Goal: Task Accomplishment & Management: Manage account settings

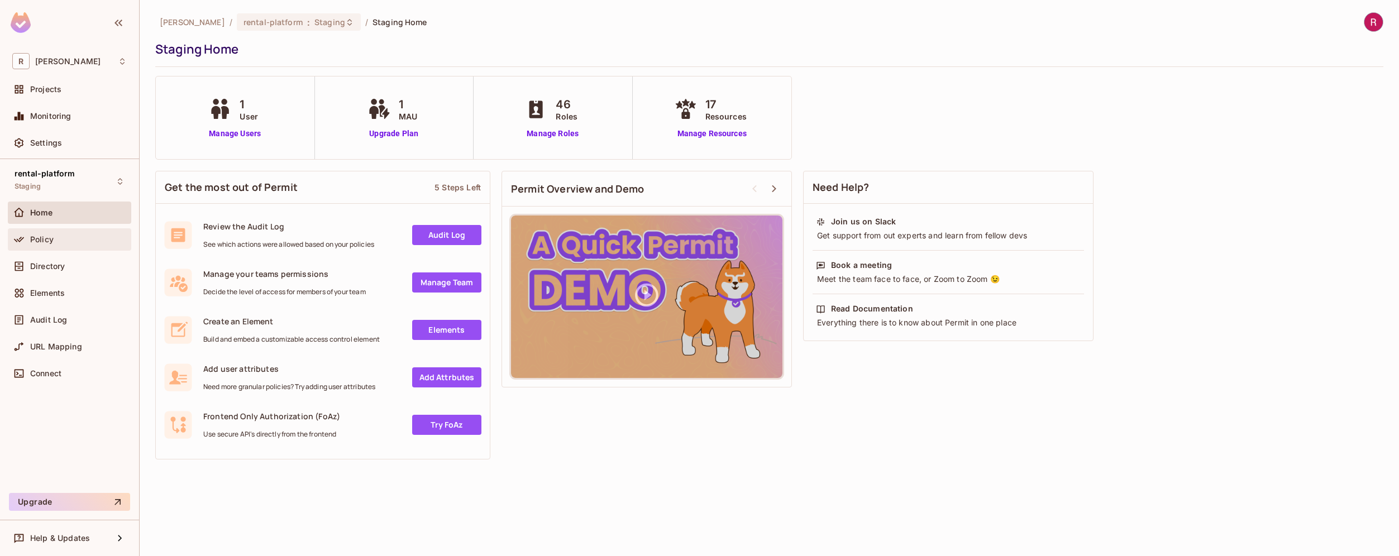
click at [68, 240] on div "Policy" at bounding box center [78, 239] width 97 height 9
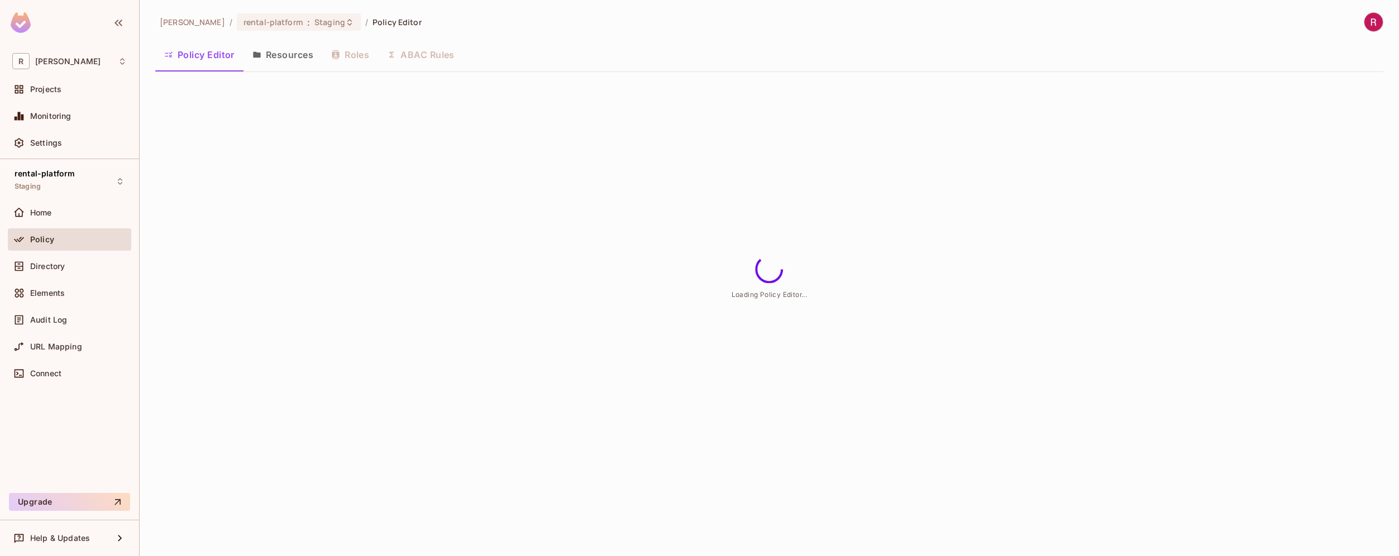
click at [284, 61] on button "Resources" at bounding box center [282, 55] width 79 height 28
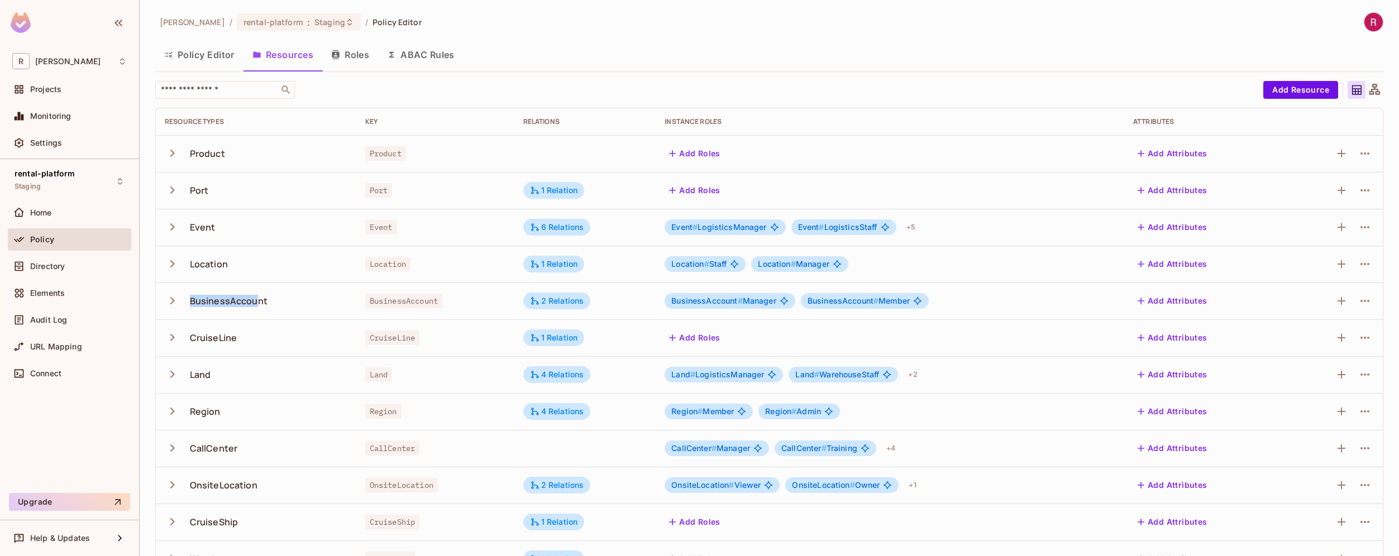
drag, startPoint x: 184, startPoint y: 304, endPoint x: 259, endPoint y: 304, distance: 74.8
click at [259, 304] on div "BusinessAccount" at bounding box center [256, 300] width 183 height 23
click at [280, 302] on div "BusinessAccount" at bounding box center [256, 300] width 183 height 23
click at [248, 303] on div "BusinessAccount" at bounding box center [229, 301] width 78 height 12
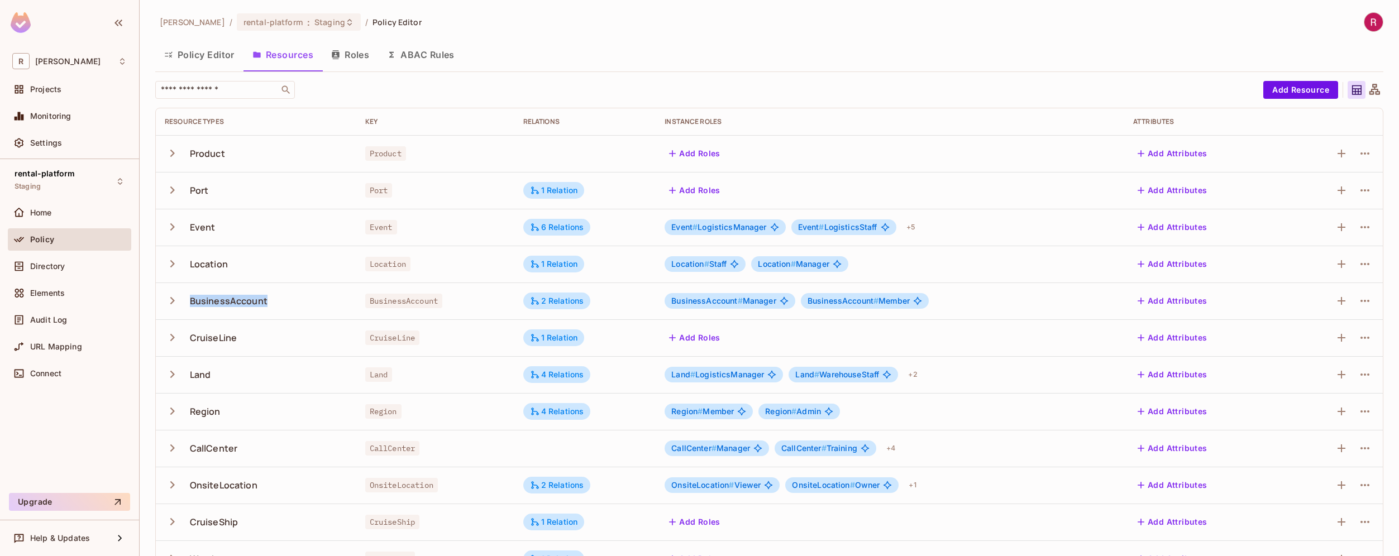
click at [171, 300] on icon "button" at bounding box center [172, 300] width 15 height 15
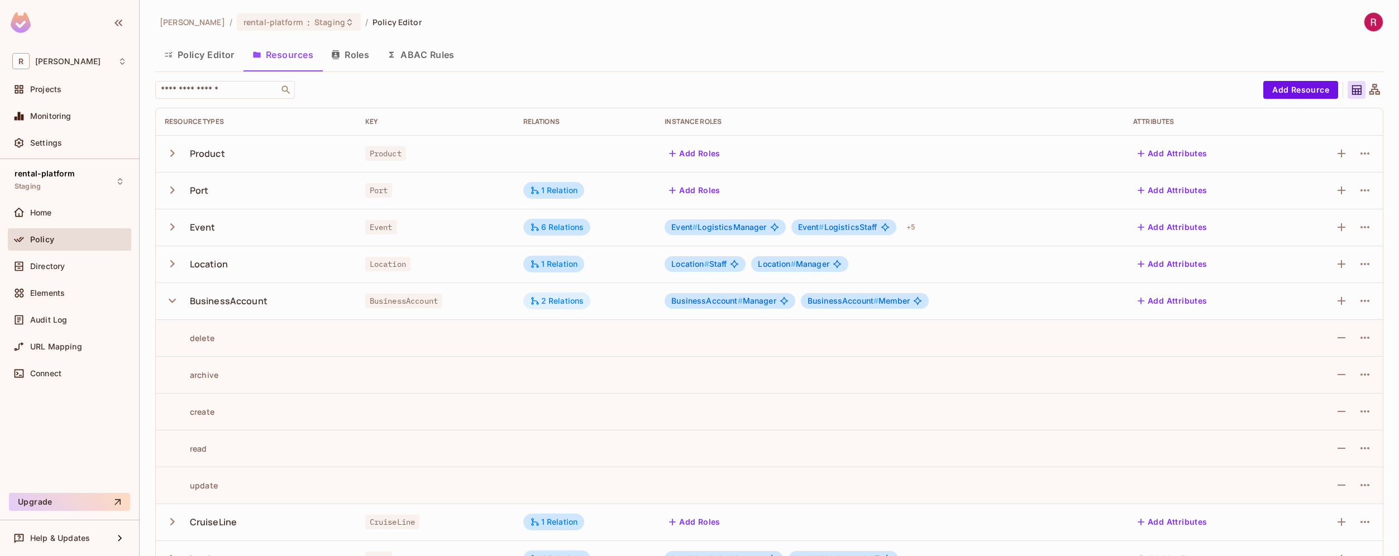
click at [574, 309] on div "2 Relations" at bounding box center [557, 301] width 68 height 17
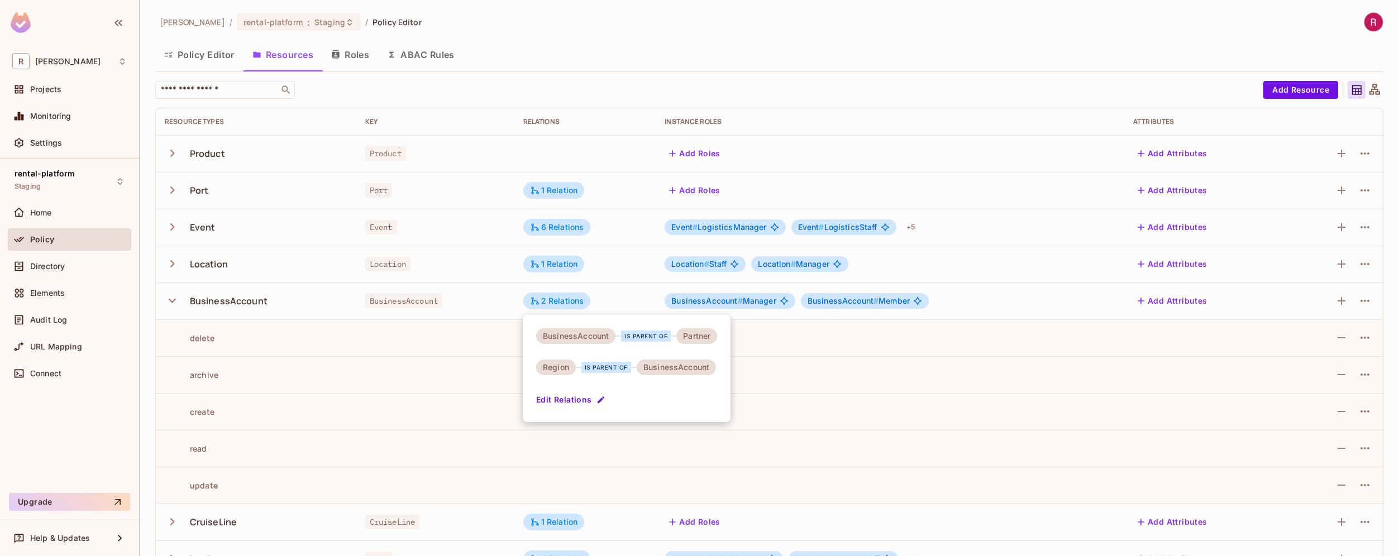
click at [580, 404] on button "Edit Relations" at bounding box center [571, 400] width 71 height 18
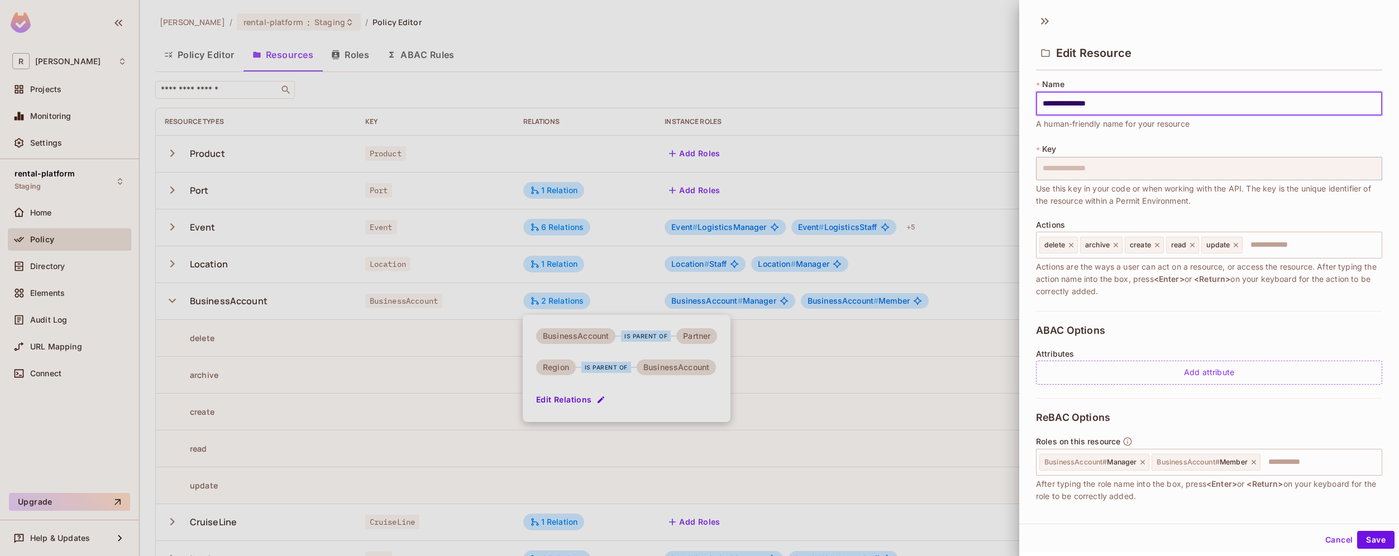
scroll to position [155, 0]
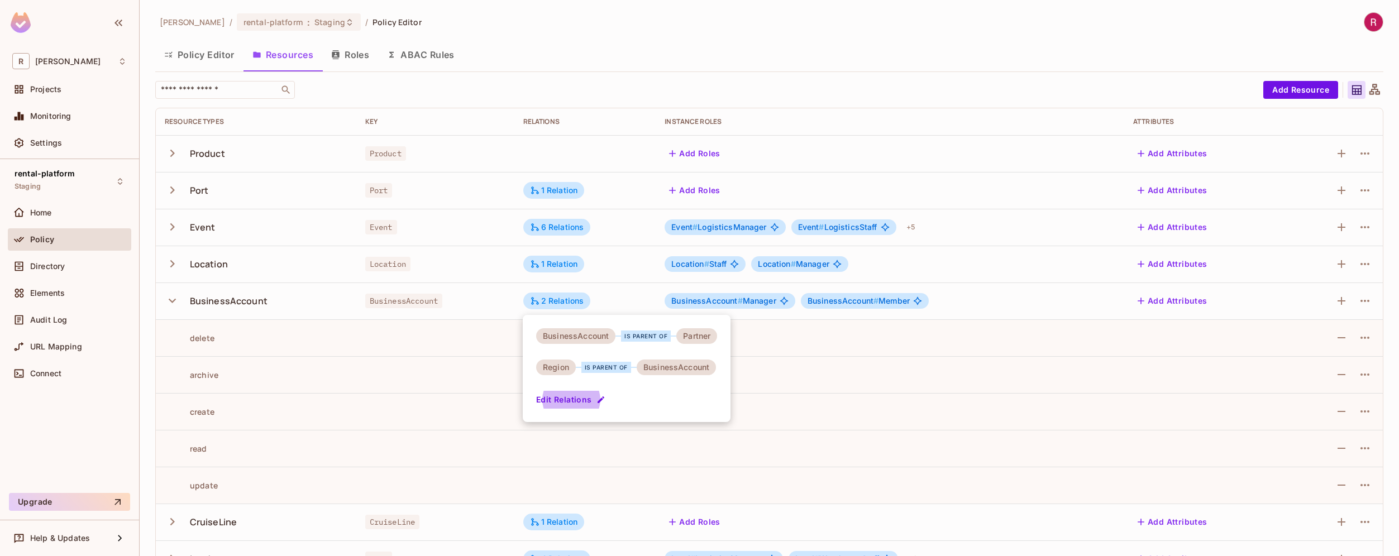
click at [222, 300] on div at bounding box center [699, 278] width 1399 height 556
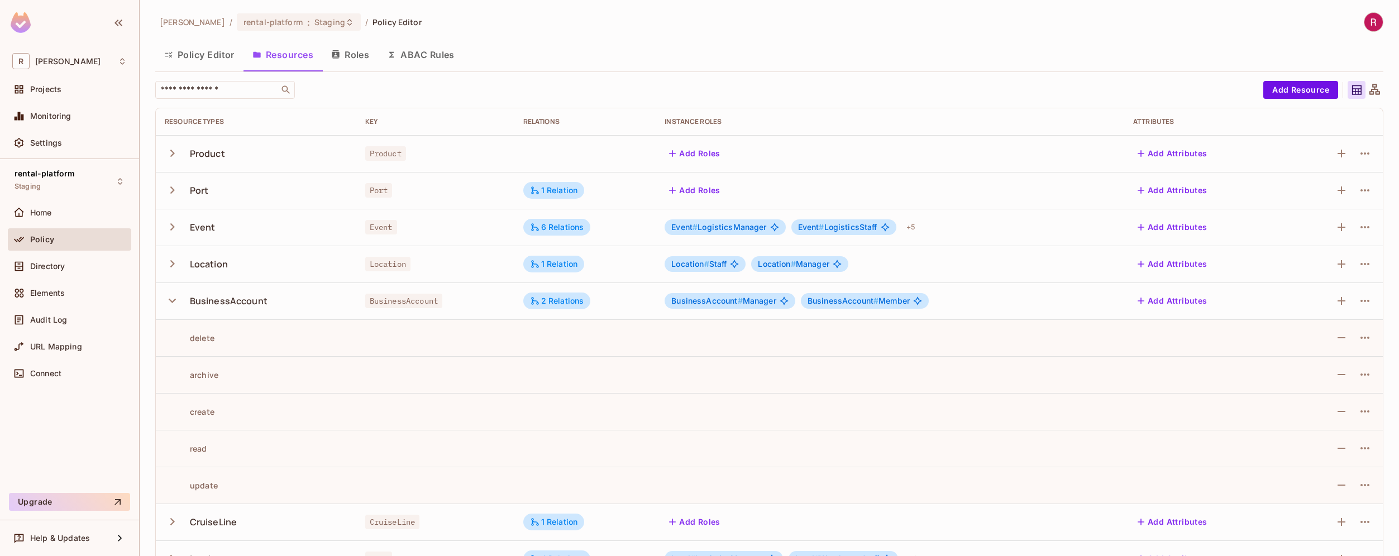
scroll to position [362, 0]
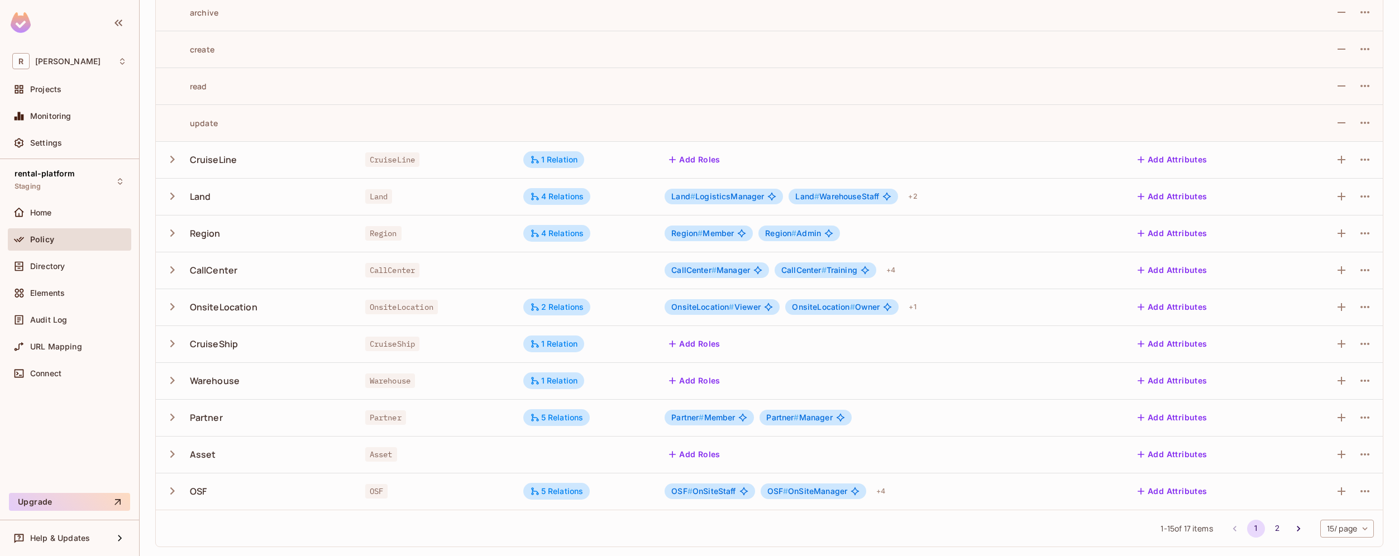
click at [213, 422] on div "Partner" at bounding box center [206, 418] width 33 height 12
drag, startPoint x: 182, startPoint y: 418, endPoint x: 248, endPoint y: 416, distance: 66.5
click at [248, 416] on div "Partner" at bounding box center [256, 417] width 183 height 23
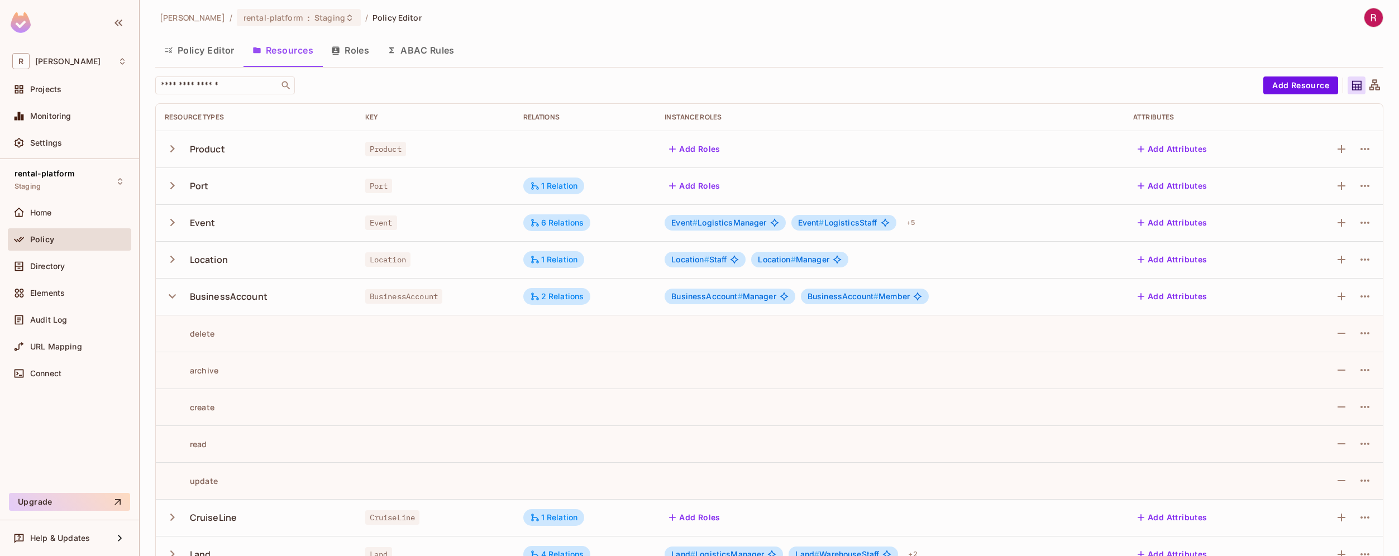
scroll to position [0, 0]
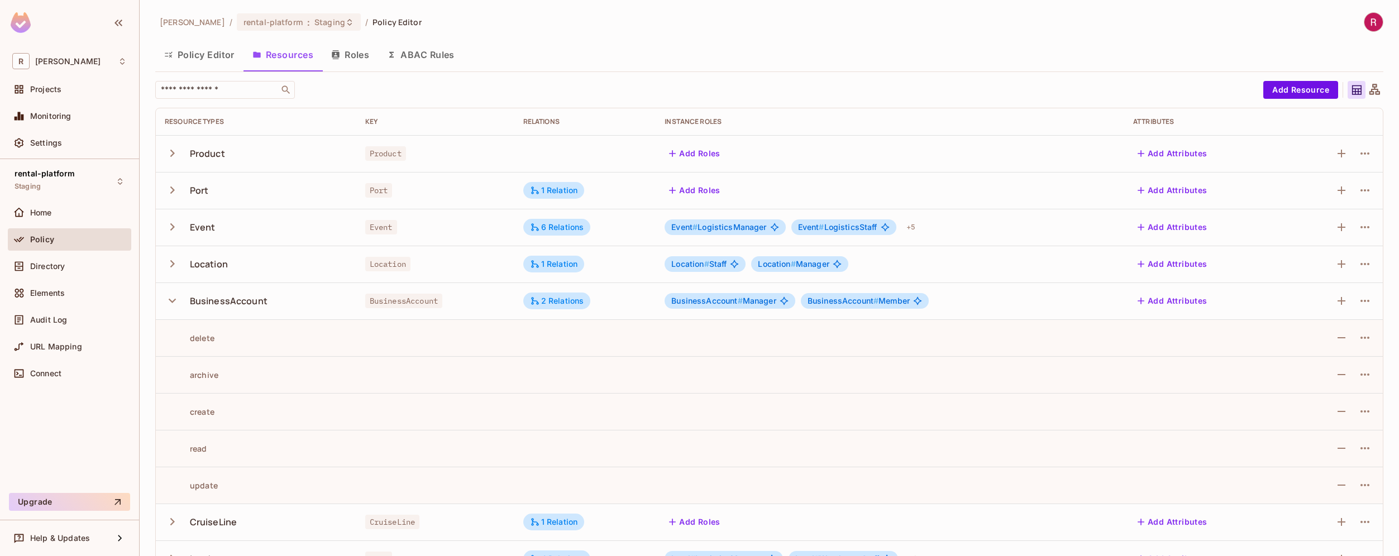
click at [362, 60] on button "Roles" at bounding box center [350, 55] width 56 height 28
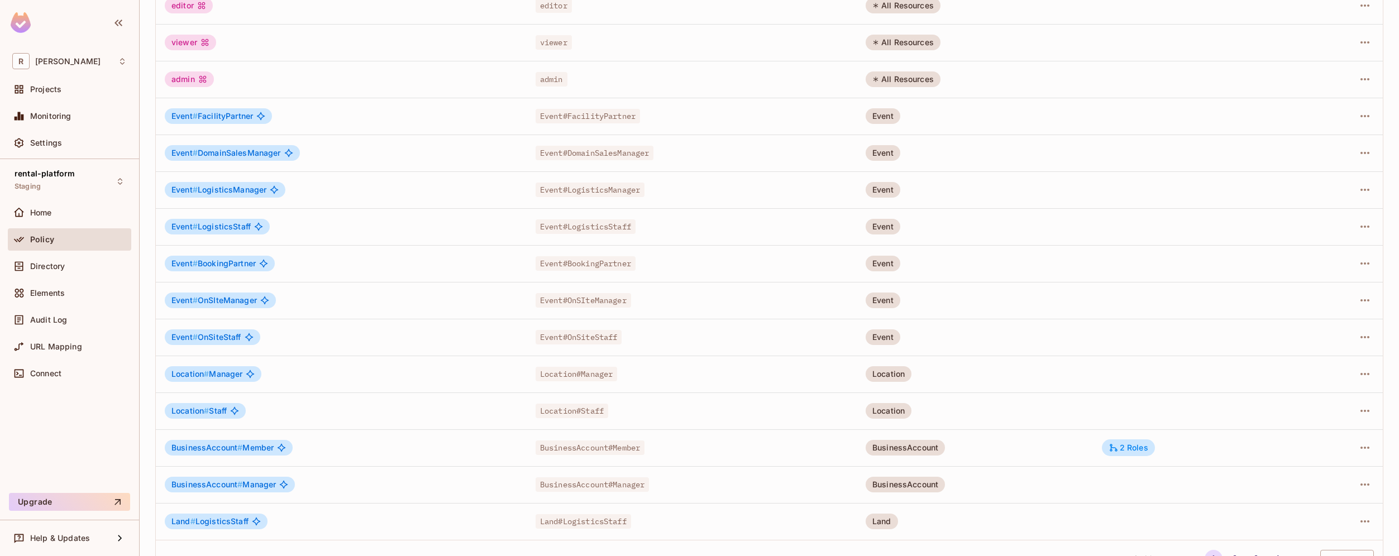
scroll to position [178, 0]
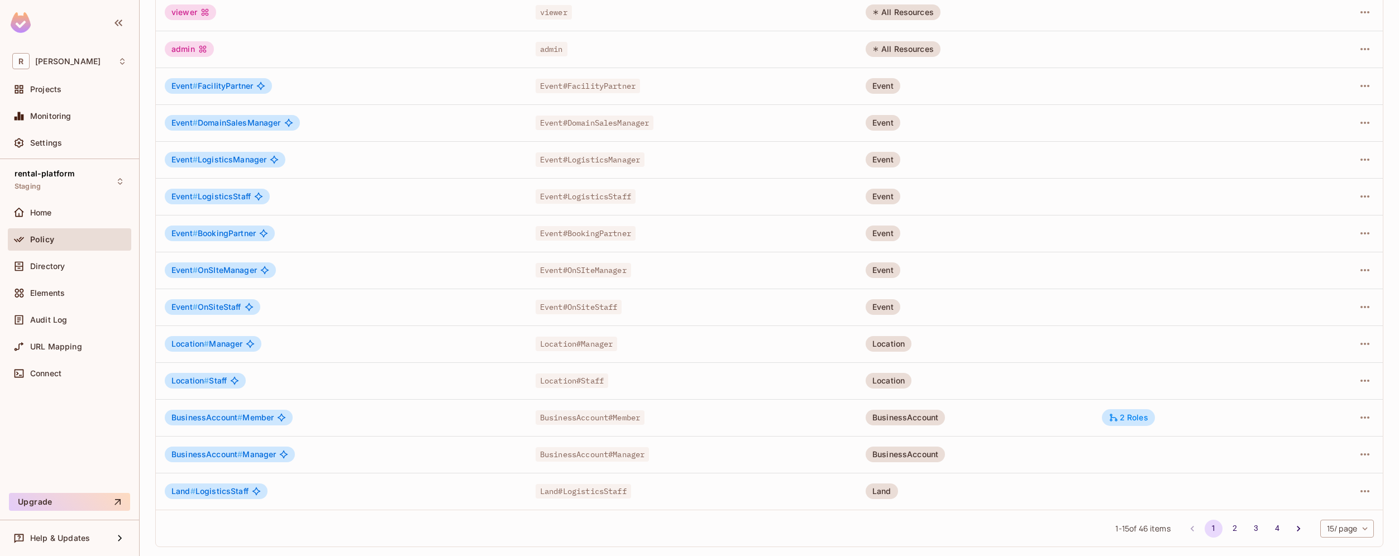
click at [1344, 531] on body "R [PERSON_NAME]-poc Projects Monitoring Settings rental-platform Staging Home P…" at bounding box center [699, 278] width 1399 height 556
click at [1342, 536] on li "100 / page" at bounding box center [1338, 530] width 56 height 23
type input "***"
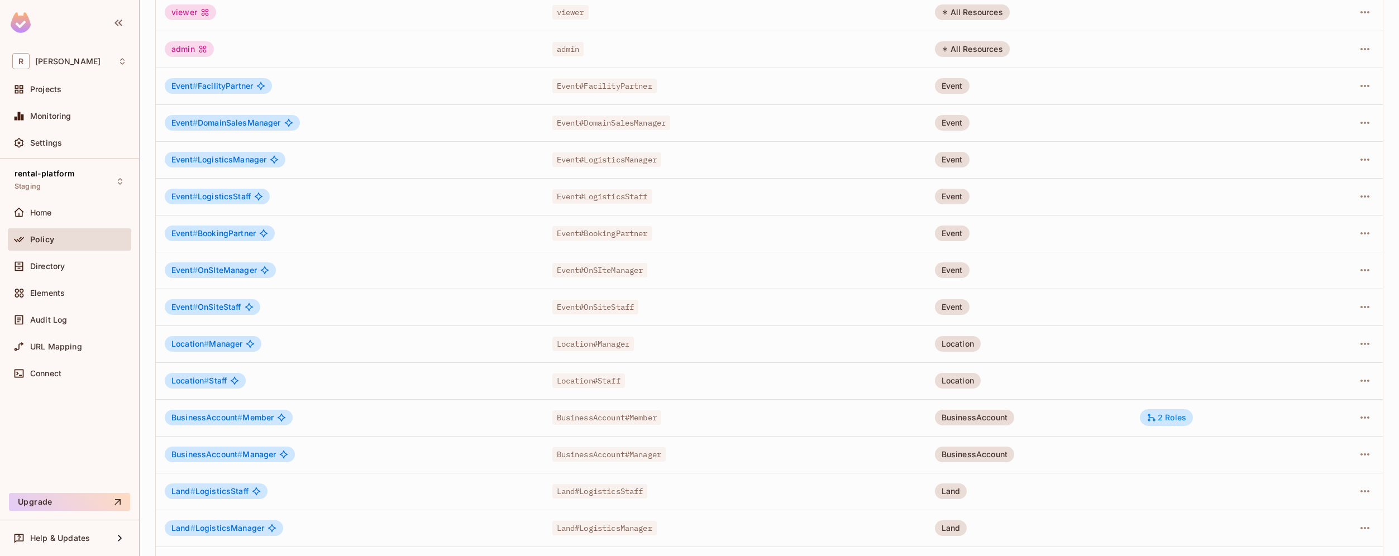
scroll to position [1321, 0]
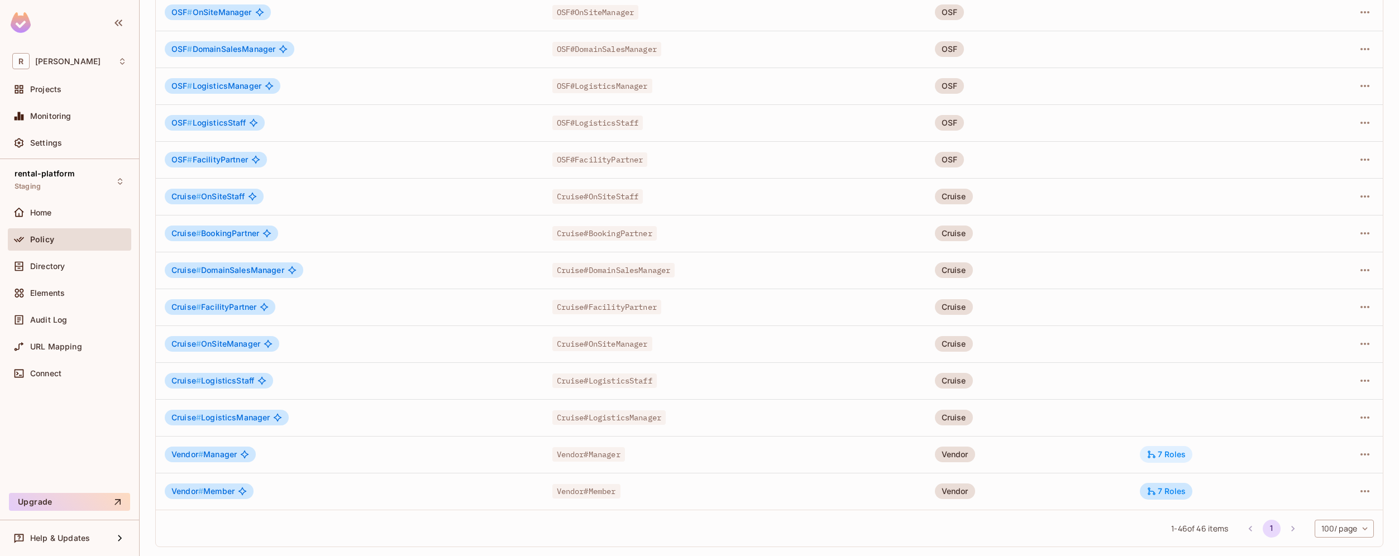
click at [1166, 456] on div "7 Roles" at bounding box center [1166, 455] width 39 height 10
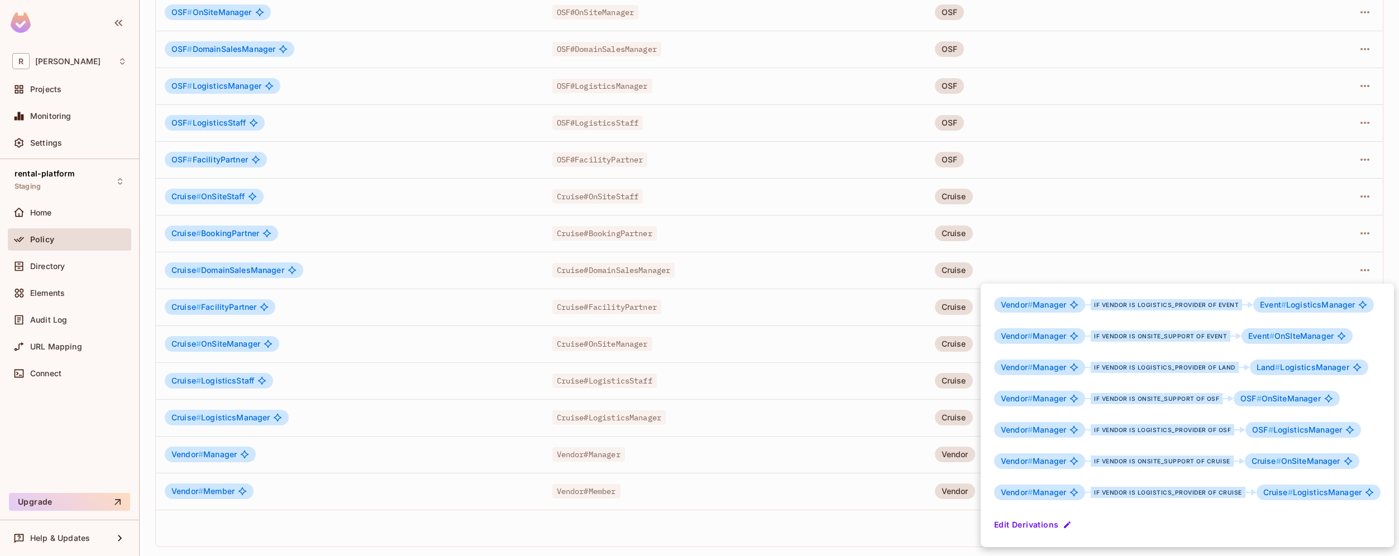
click at [1165, 336] on div "if Vendor is onsite_support of Event" at bounding box center [1161, 336] width 140 height 11
drag, startPoint x: 1252, startPoint y: 337, endPoint x: 1332, endPoint y: 340, distance: 79.9
click at [1332, 340] on div "Event # OnSIteManager" at bounding box center [1296, 336] width 111 height 16
click at [1316, 336] on span "Event # OnSIteManager" at bounding box center [1290, 336] width 85 height 9
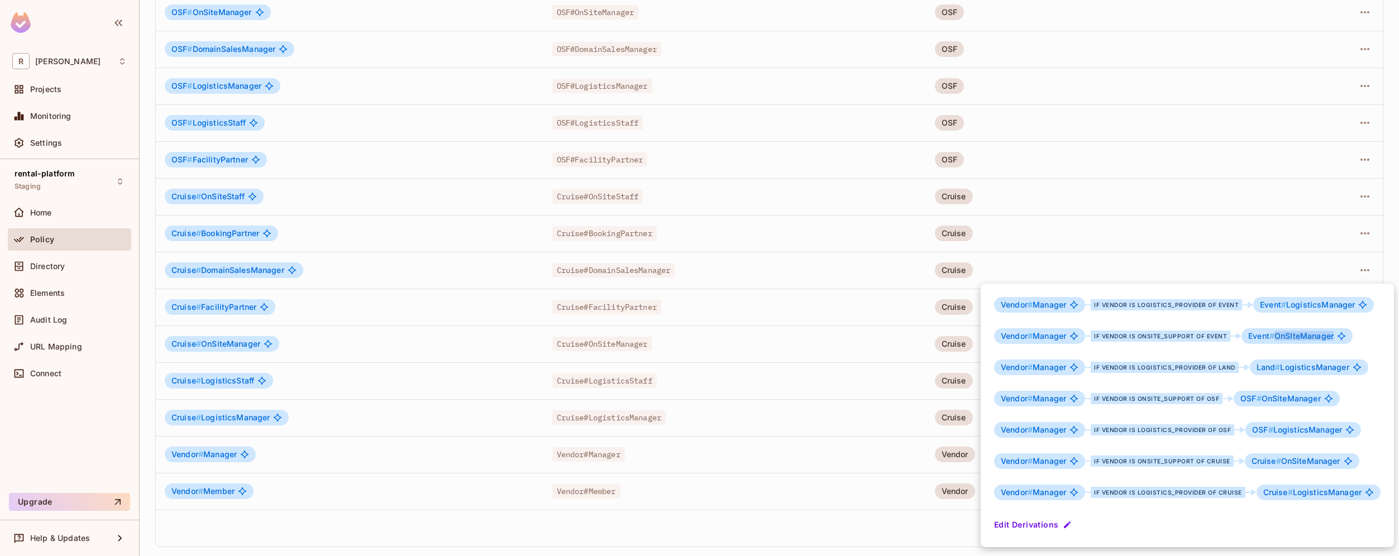
click at [1316, 336] on span "Event # OnSIteManager" at bounding box center [1290, 336] width 85 height 9
click at [1248, 402] on span "OSF #" at bounding box center [1250, 398] width 21 height 9
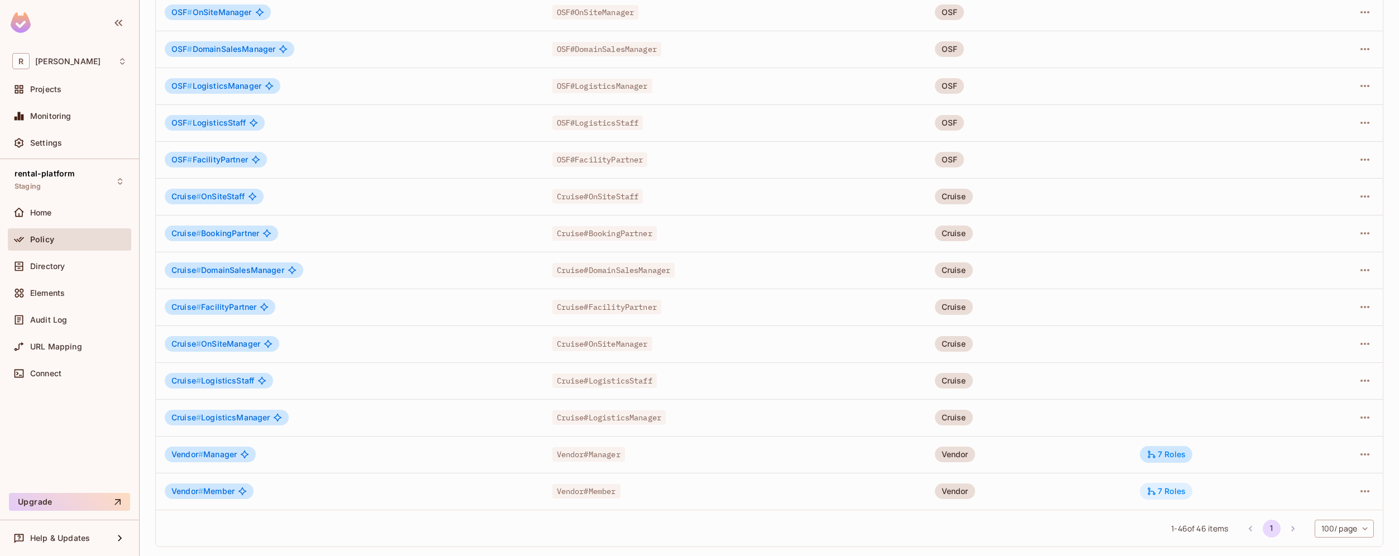
click at [1164, 490] on div "7 Roles" at bounding box center [1166, 491] width 39 height 10
click at [98, 445] on div "rental-platform Staging Home Policy Directory Elements Audit Log URL Mapping Co…" at bounding box center [69, 323] width 139 height 329
click at [71, 266] on div "Directory" at bounding box center [78, 266] width 97 height 9
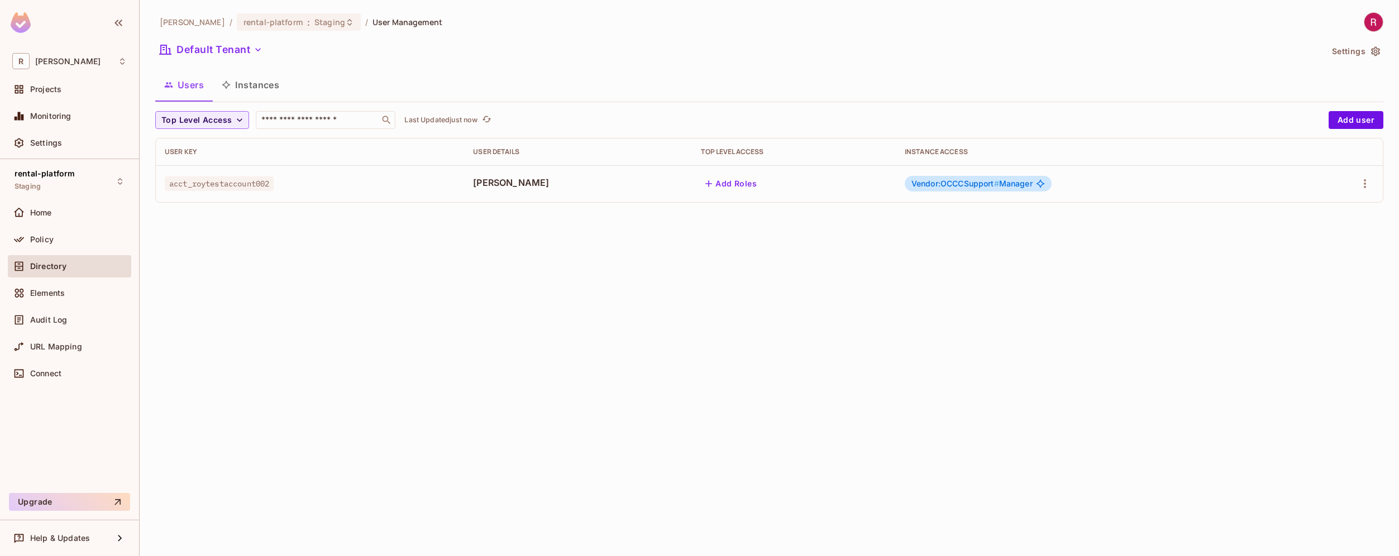
click at [217, 180] on span "acct_roytestaccount002" at bounding box center [219, 183] width 109 height 15
click at [914, 186] on span "Vendor:OCCCSupport #" at bounding box center [955, 183] width 88 height 9
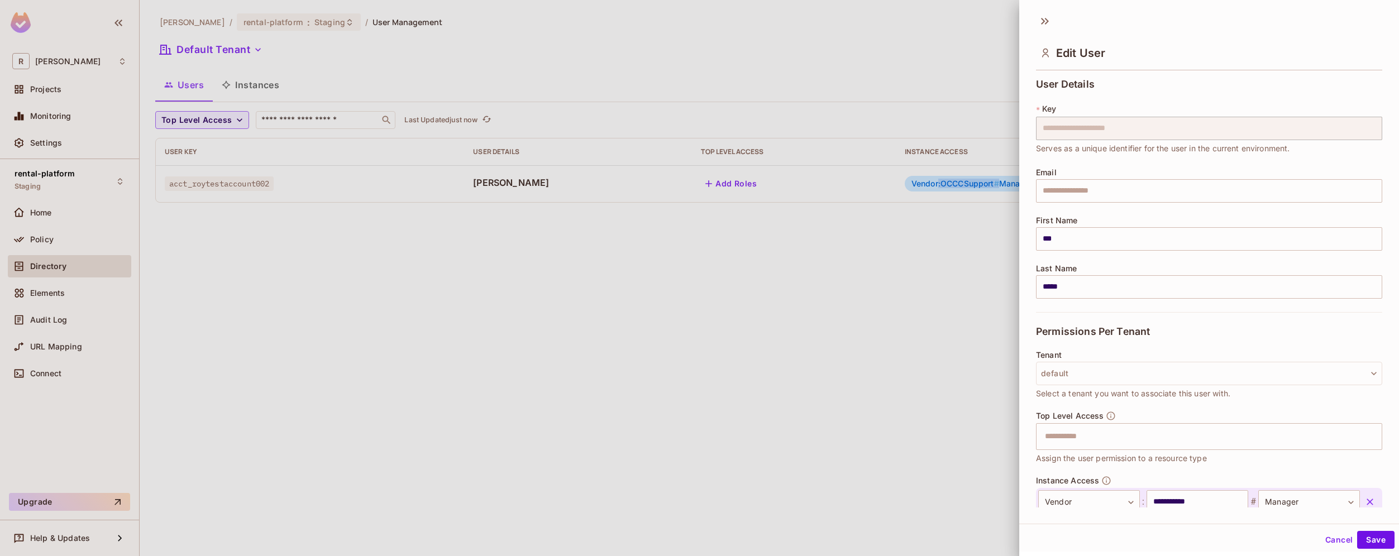
drag, startPoint x: 931, startPoint y: 184, endPoint x: 991, endPoint y: 184, distance: 59.8
click at [991, 184] on body "**********" at bounding box center [699, 278] width 1399 height 556
click at [981, 283] on div at bounding box center [699, 278] width 1399 height 556
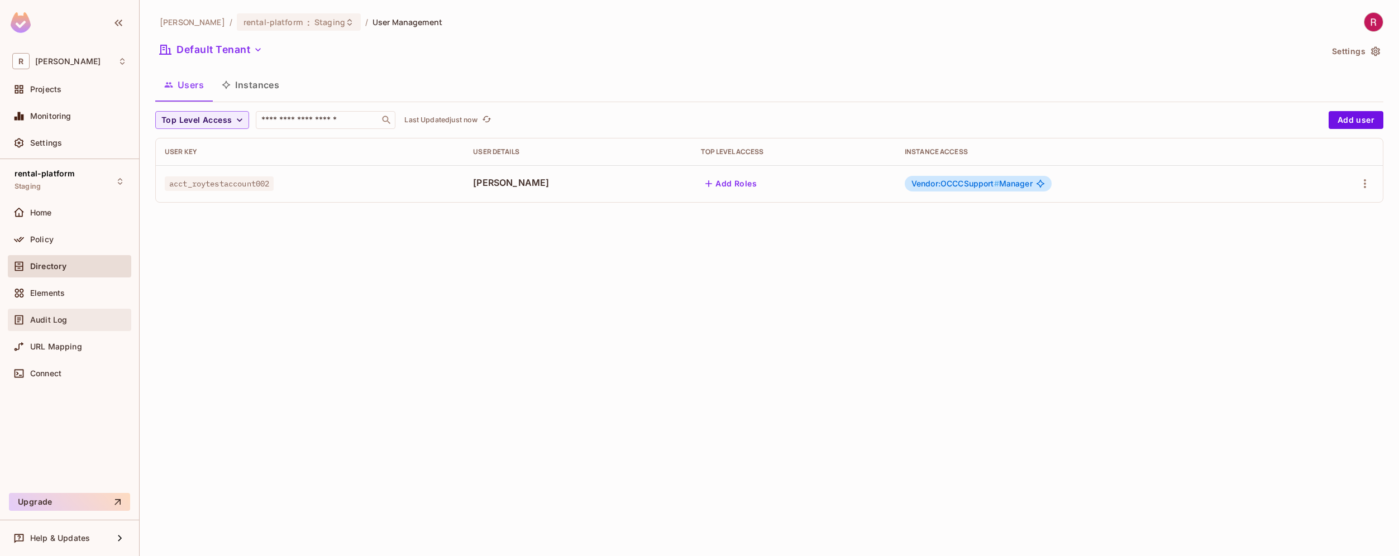
click at [78, 316] on div "Audit Log" at bounding box center [78, 320] width 97 height 9
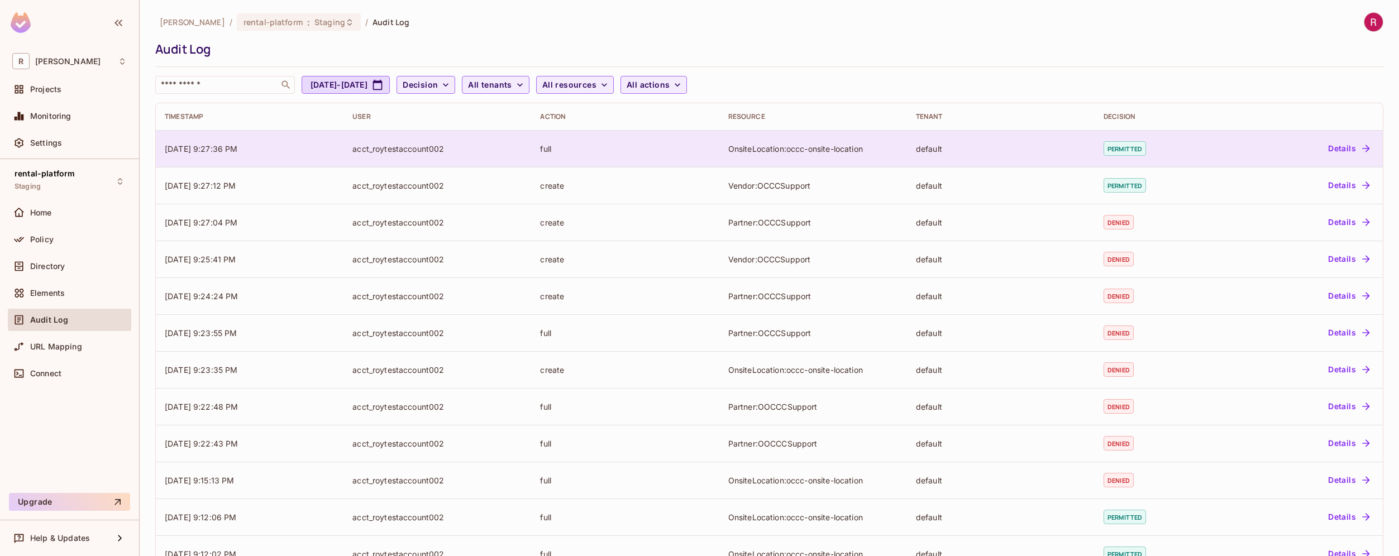
click at [371, 147] on div "acct_roytestaccount002" at bounding box center [437, 149] width 170 height 11
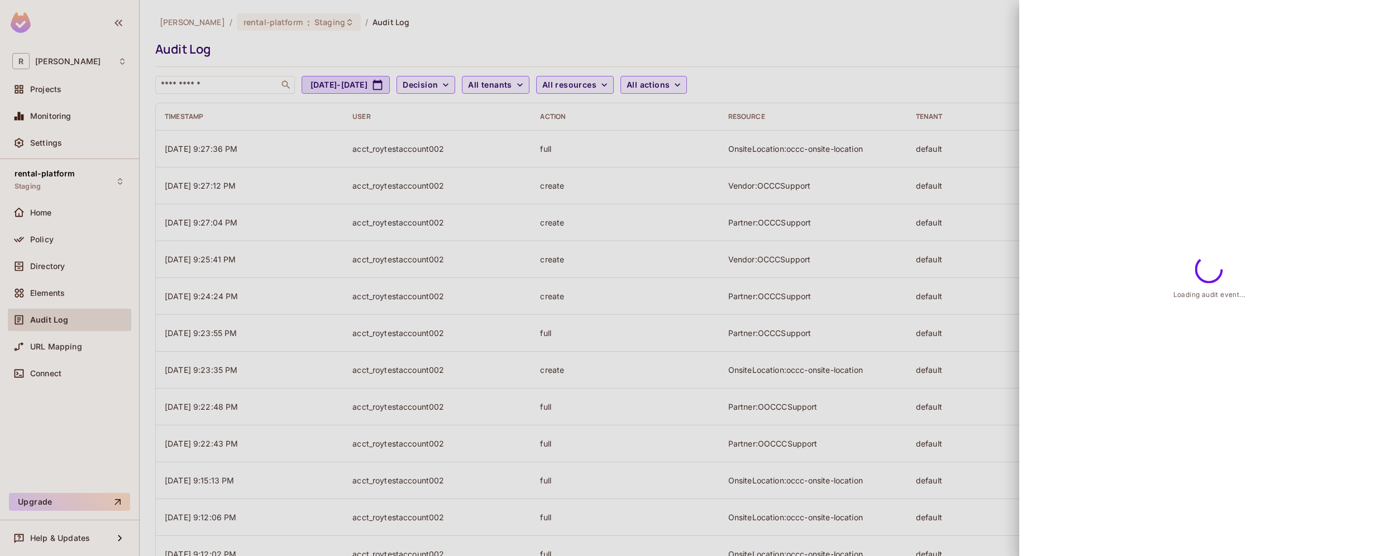
click at [380, 148] on div at bounding box center [699, 278] width 1399 height 556
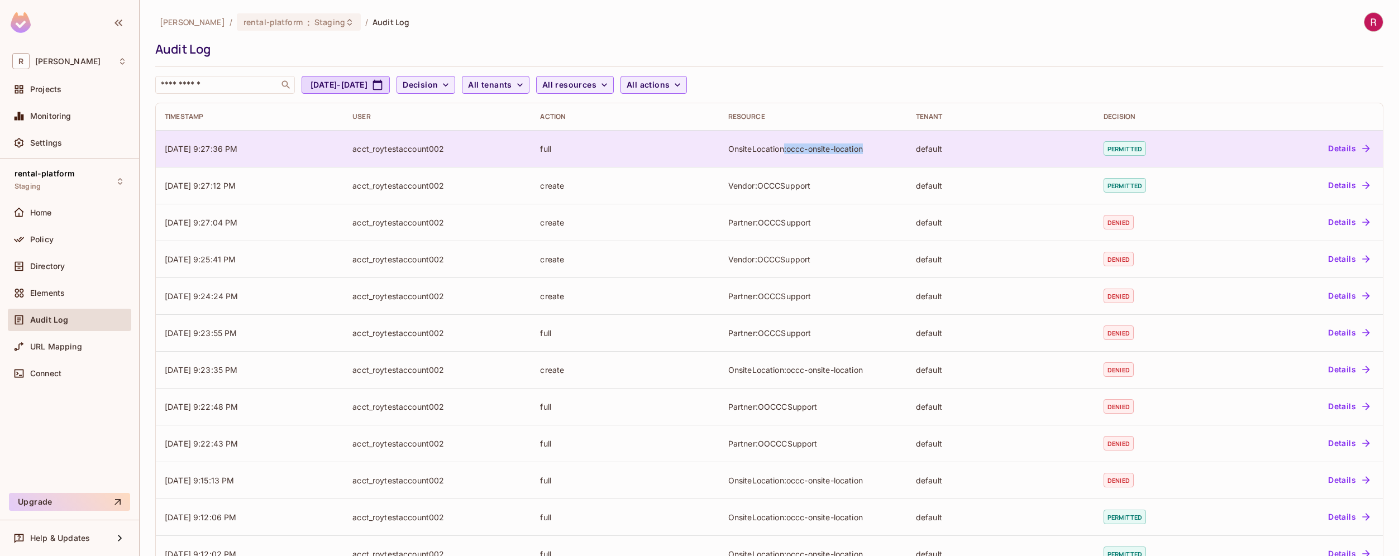
drag, startPoint x: 780, startPoint y: 151, endPoint x: 863, endPoint y: 152, distance: 82.7
click at [863, 152] on div "OnsiteLocation:occc-onsite-location" at bounding box center [813, 149] width 170 height 11
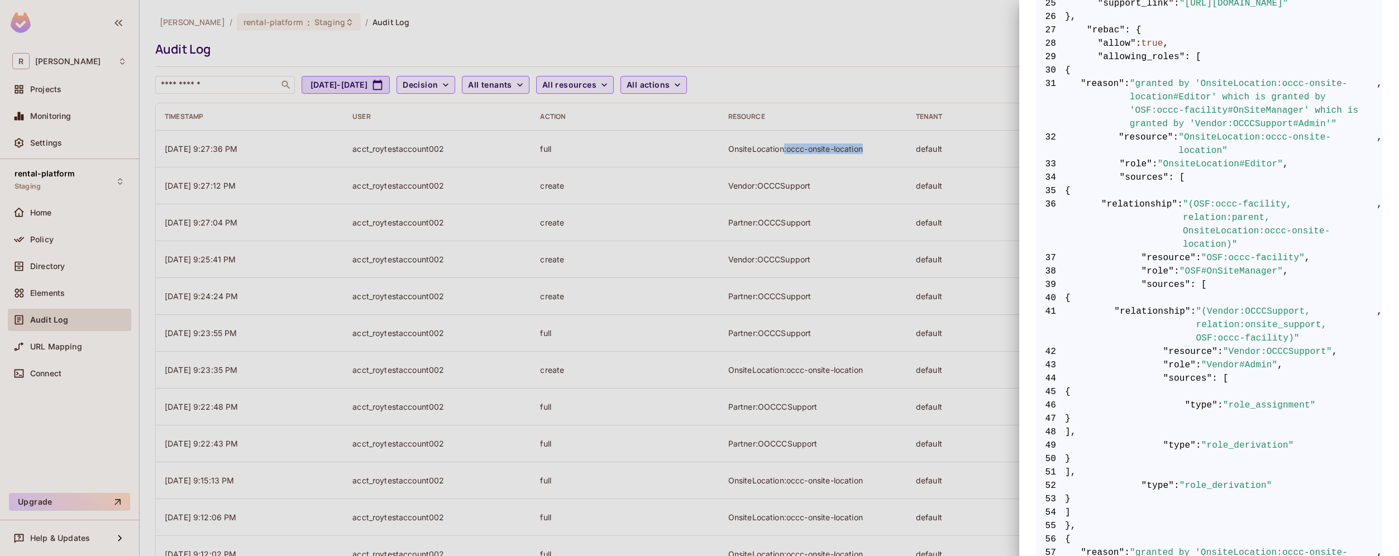
scroll to position [729, 0]
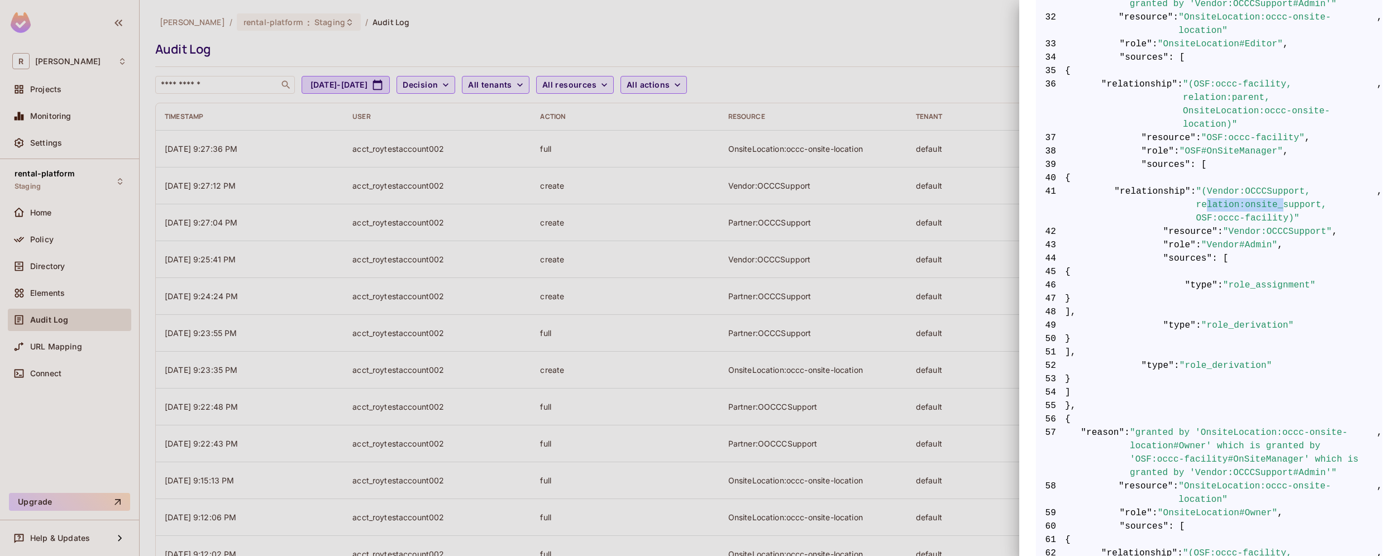
drag, startPoint x: 1207, startPoint y: 200, endPoint x: 1282, endPoint y: 200, distance: 74.8
click at [1281, 200] on span ""(Vendor:OCCCSupport, relation:onsite_support, OSF:occc-facility)"" at bounding box center [1286, 205] width 181 height 40
drag, startPoint x: 1265, startPoint y: 188, endPoint x: 1330, endPoint y: 188, distance: 65.3
click at [1331, 188] on span ""(Vendor:OCCCSupport, relation:onsite_support, OSF:occc-facility)"" at bounding box center [1286, 205] width 181 height 40
drag, startPoint x: 1272, startPoint y: 204, endPoint x: 1303, endPoint y: 204, distance: 31.3
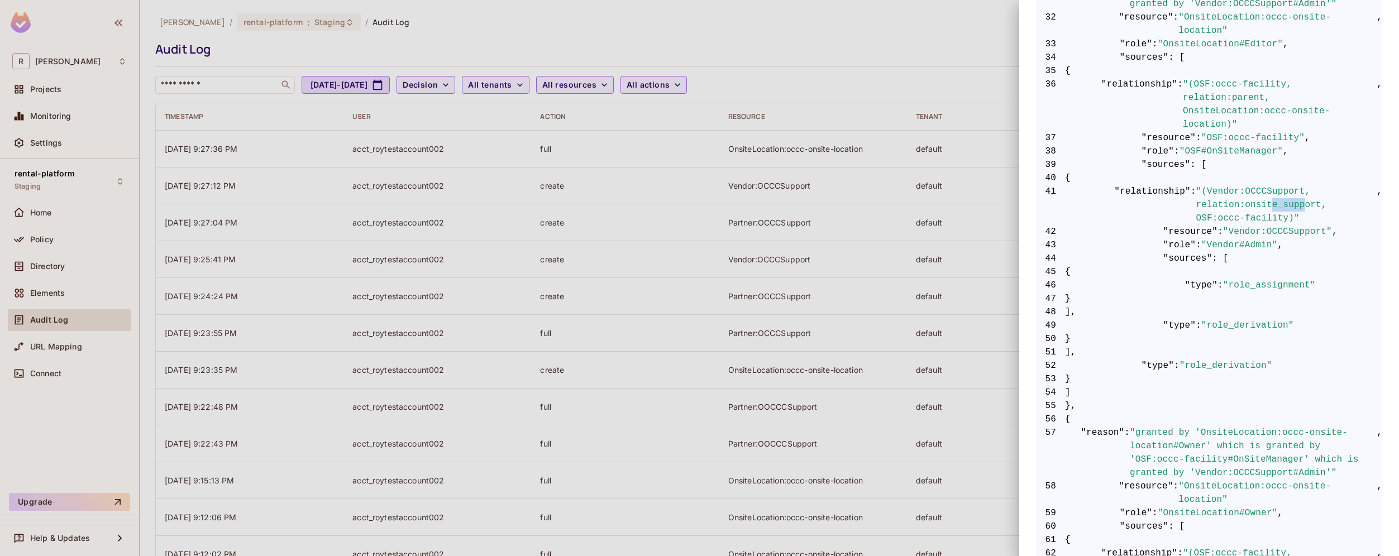
click at [1303, 204] on span ""(Vendor:OCCCSupport, relation:onsite_support, OSF:occc-facility)"" at bounding box center [1286, 205] width 181 height 40
drag, startPoint x: 1260, startPoint y: 236, endPoint x: 1289, endPoint y: 236, distance: 29.6
click at [1289, 236] on span ""Vendor:OCCCSupport"" at bounding box center [1277, 231] width 109 height 13
click at [933, 141] on div at bounding box center [699, 278] width 1399 height 556
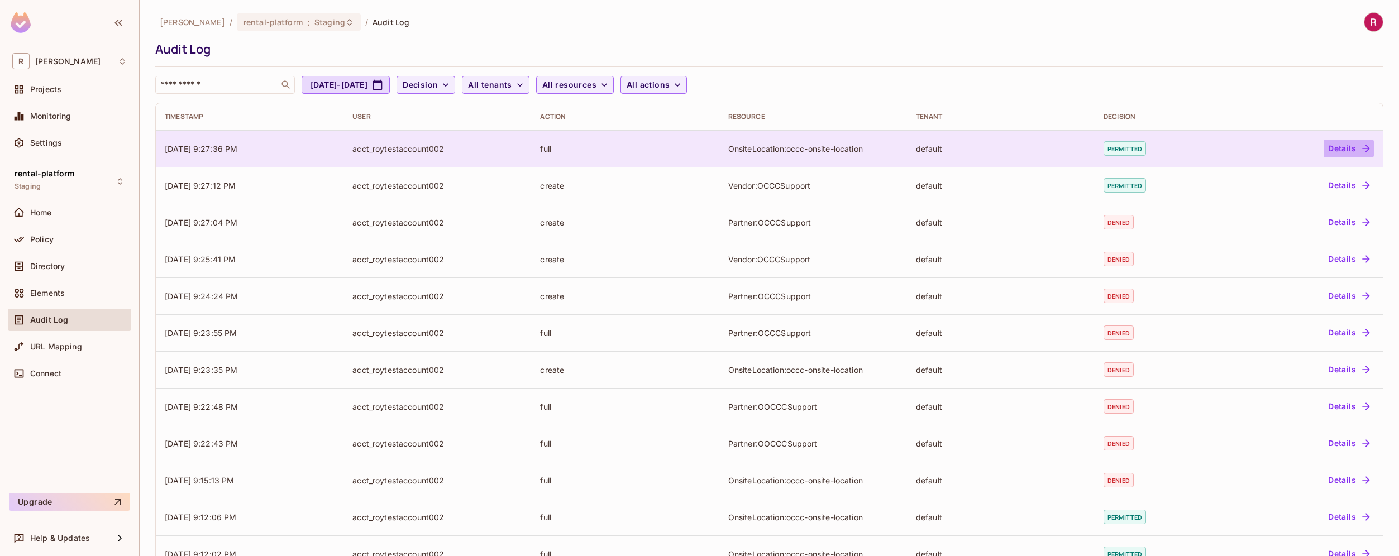
click at [1332, 150] on button "Details" at bounding box center [1349, 149] width 50 height 18
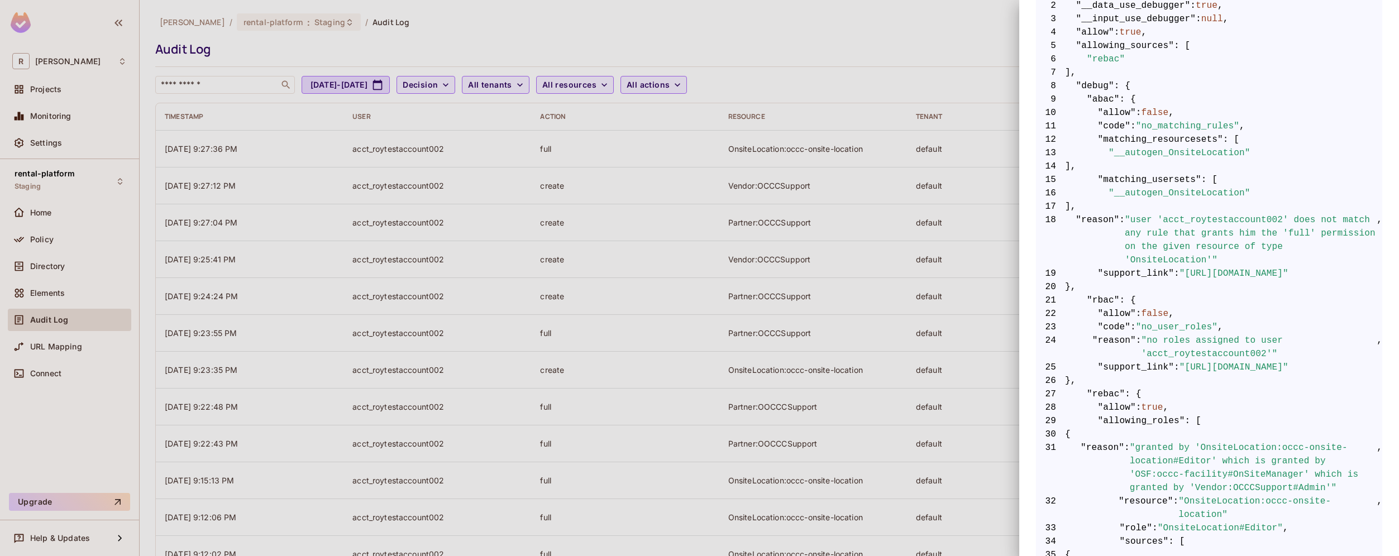
scroll to position [417, 0]
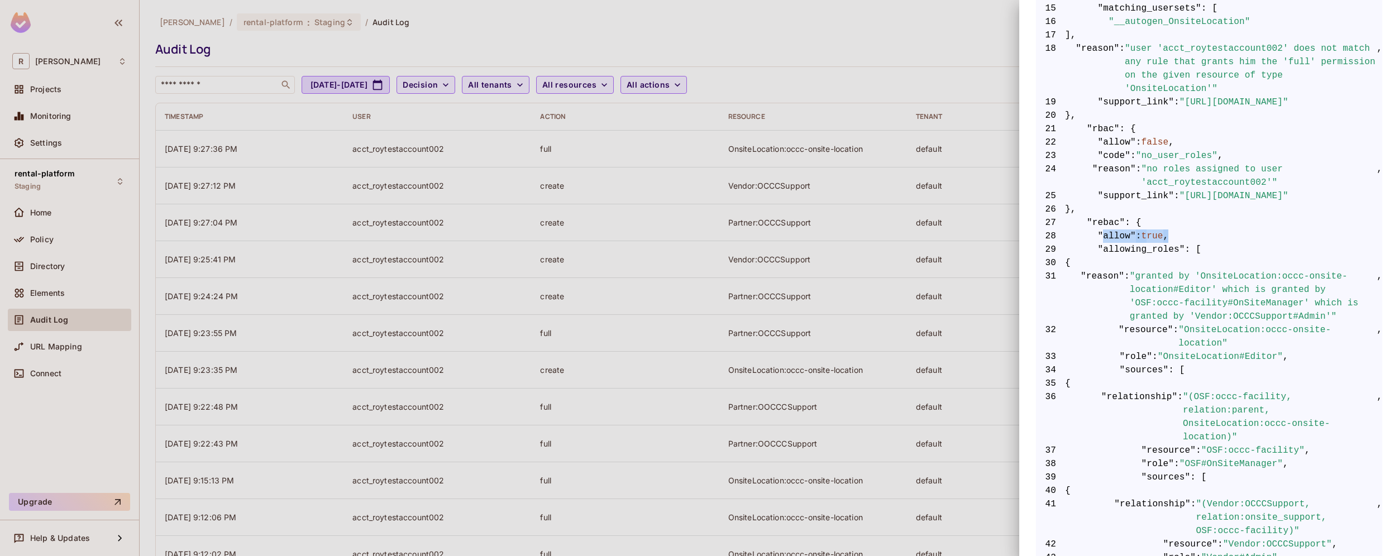
drag, startPoint x: 1121, startPoint y: 237, endPoint x: 1192, endPoint y: 237, distance: 70.9
click at [1192, 237] on span "28 "allow" : true ," at bounding box center [1209, 236] width 346 height 13
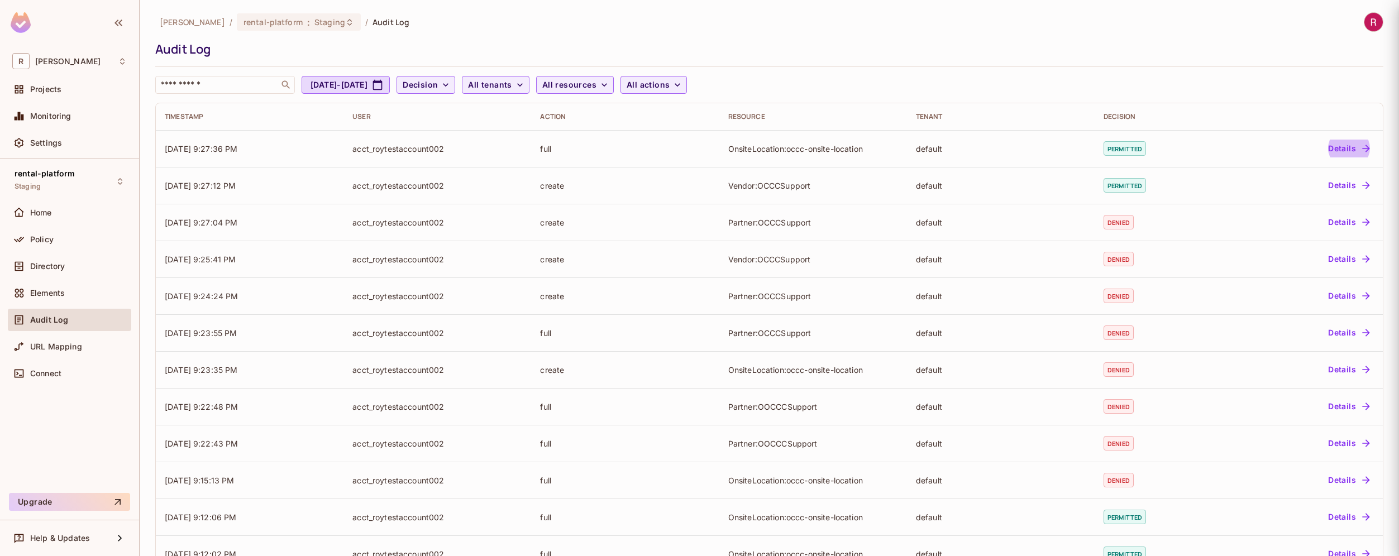
scroll to position [0, 0]
click at [51, 242] on span "Policy" at bounding box center [41, 239] width 23 height 9
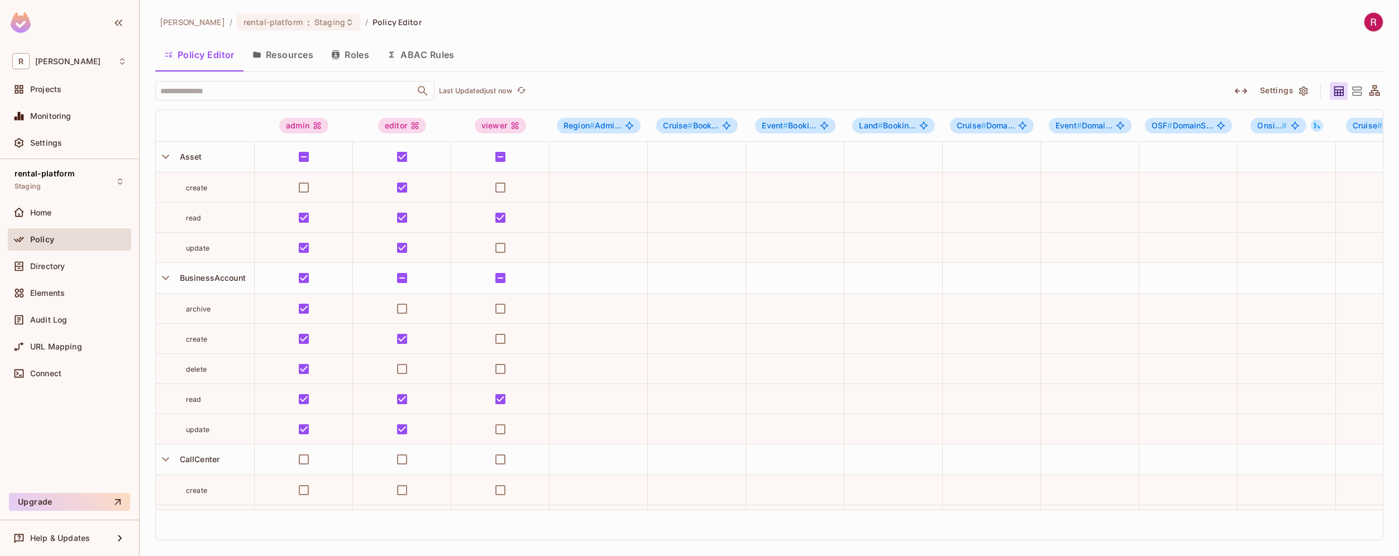
click at [294, 61] on button "Resources" at bounding box center [282, 55] width 79 height 28
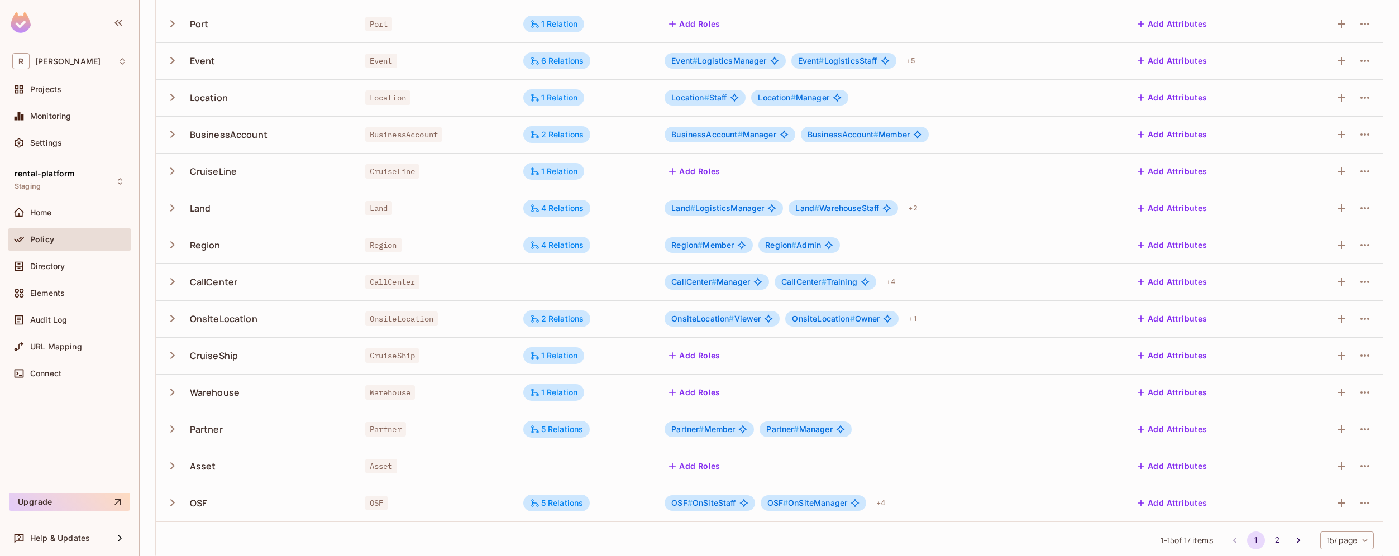
scroll to position [178, 0]
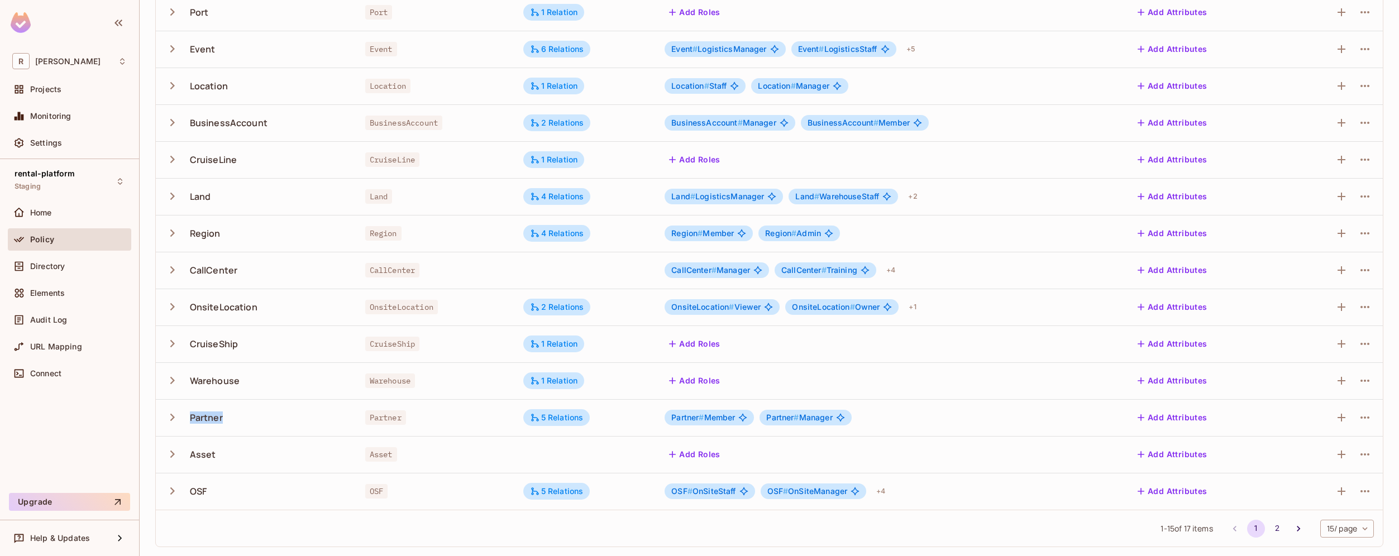
drag, startPoint x: 191, startPoint y: 422, endPoint x: 227, endPoint y: 422, distance: 35.7
click at [227, 422] on div "Partner" at bounding box center [256, 417] width 183 height 23
click at [56, 266] on span "Directory" at bounding box center [47, 266] width 35 height 9
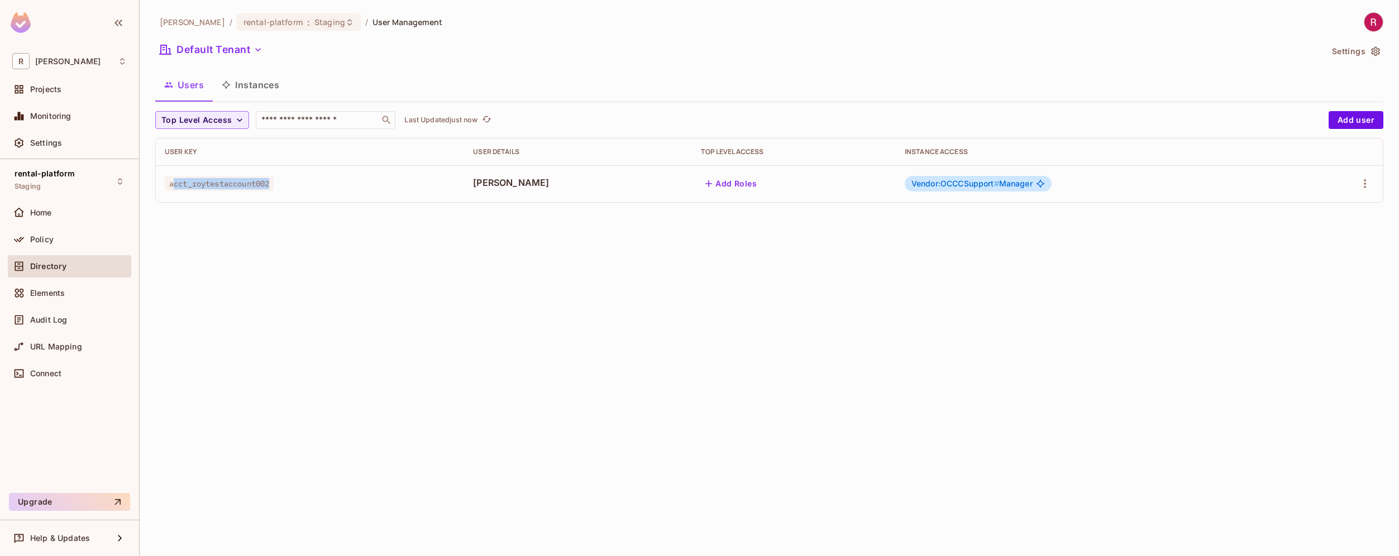
drag, startPoint x: 175, startPoint y: 183, endPoint x: 278, endPoint y: 184, distance: 103.3
click at [274, 184] on span "acct_roytestaccount002" at bounding box center [219, 183] width 109 height 15
click at [250, 87] on button "Instances" at bounding box center [250, 85] width 75 height 28
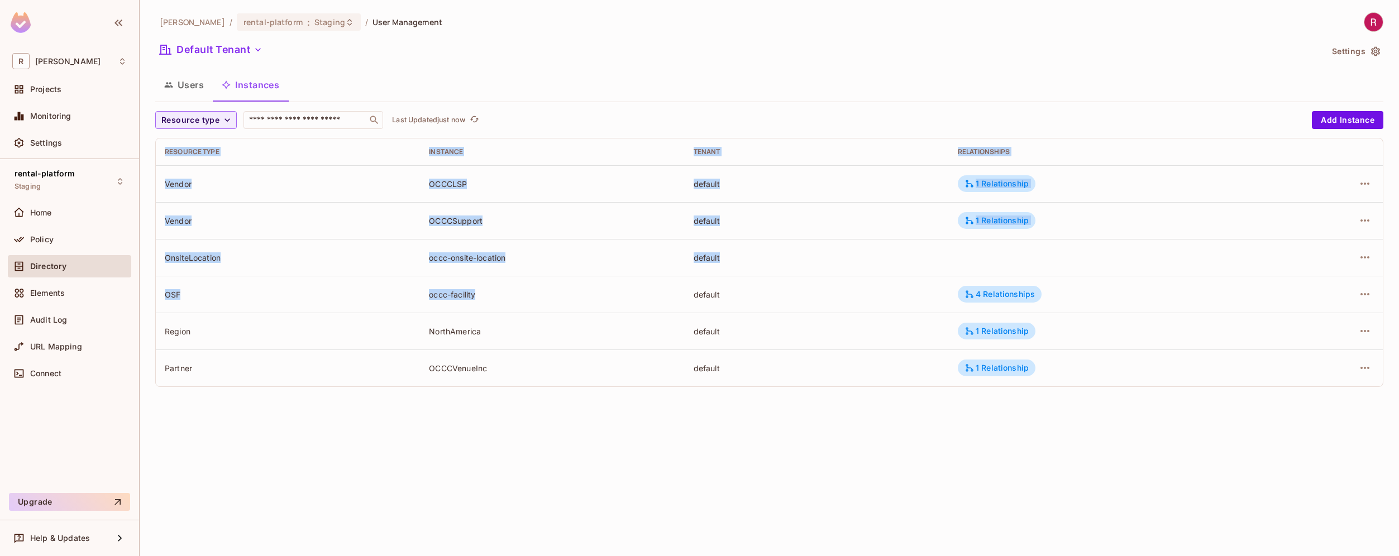
drag, startPoint x: 143, startPoint y: 204, endPoint x: 517, endPoint y: 308, distance: 387.8
click at [517, 308] on div "[PERSON_NAME]-poc / rental-platform : Staging / User Management Default Tenant …" at bounding box center [769, 278] width 1259 height 556
click at [184, 86] on button "Users" at bounding box center [184, 85] width 58 height 28
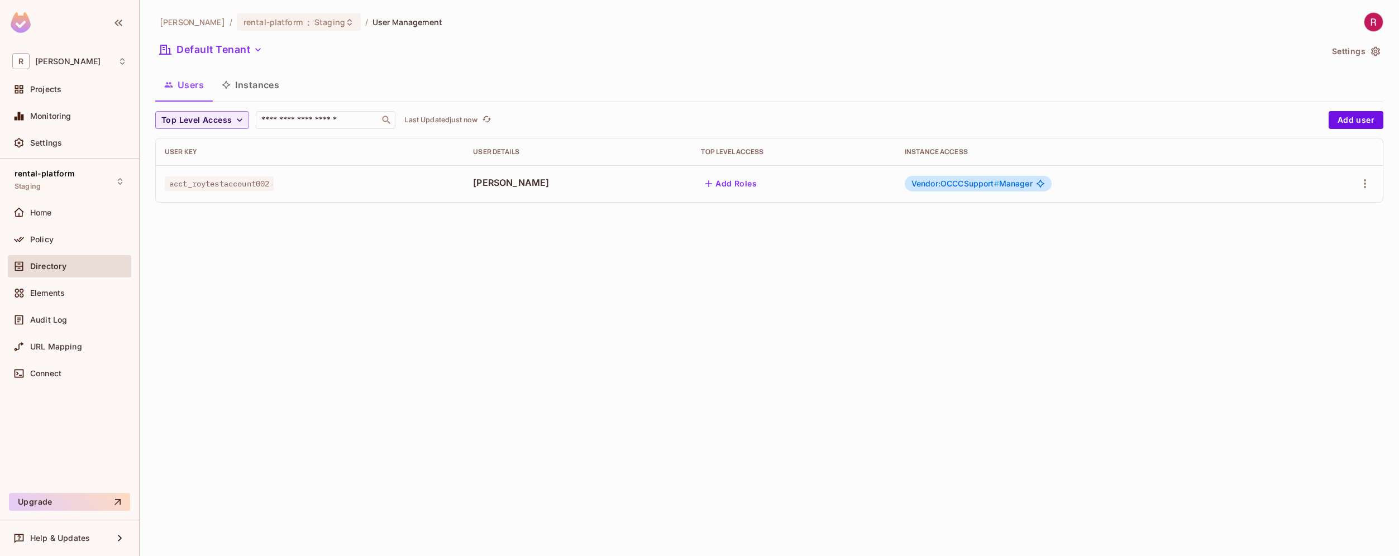
click at [266, 88] on button "Instances" at bounding box center [250, 85] width 75 height 28
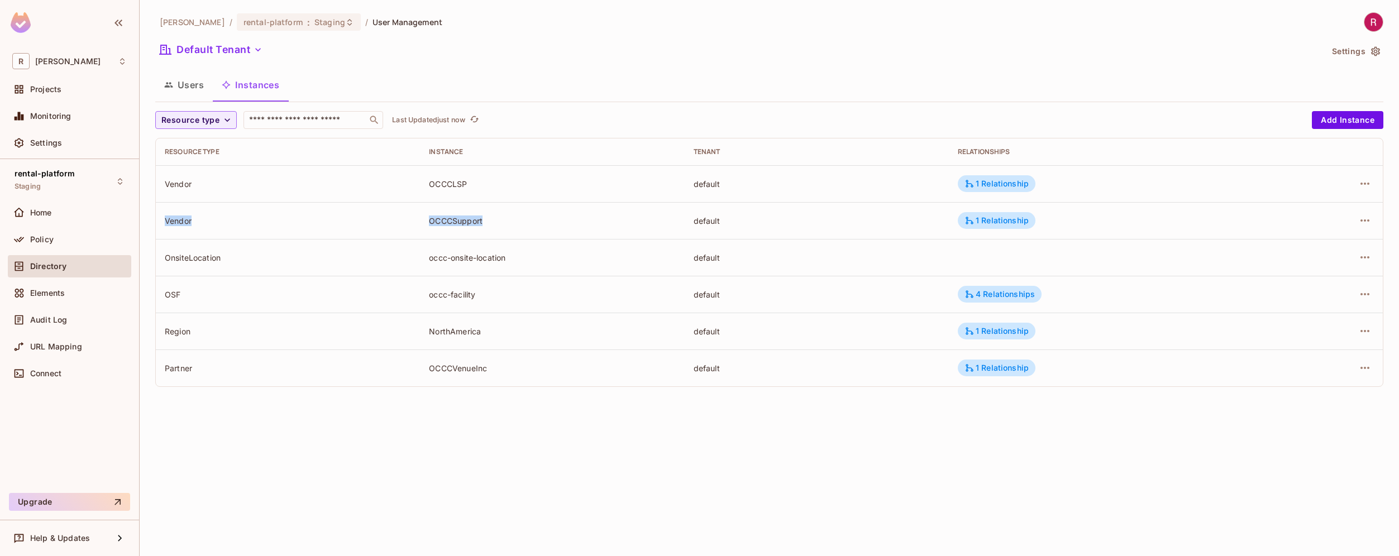
drag, startPoint x: 165, startPoint y: 223, endPoint x: 514, endPoint y: 226, distance: 348.5
click at [514, 226] on tr "Vendor OCCCSupport default 1 Relationship" at bounding box center [769, 220] width 1227 height 37
drag, startPoint x: 167, startPoint y: 365, endPoint x: 581, endPoint y: 366, distance: 413.8
click at [582, 366] on tr "Partner OCCCVenueInc default 1 Relationship" at bounding box center [769, 368] width 1227 height 37
click at [74, 296] on div "Elements" at bounding box center [78, 293] width 97 height 9
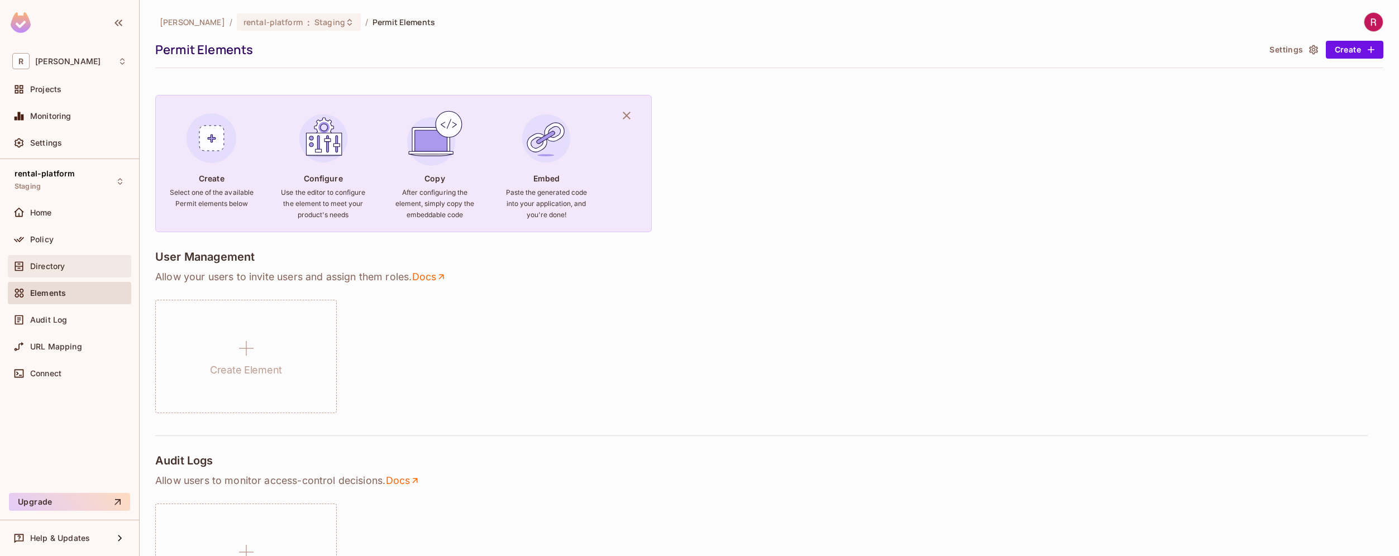
click at [57, 263] on span "Directory" at bounding box center [47, 266] width 35 height 9
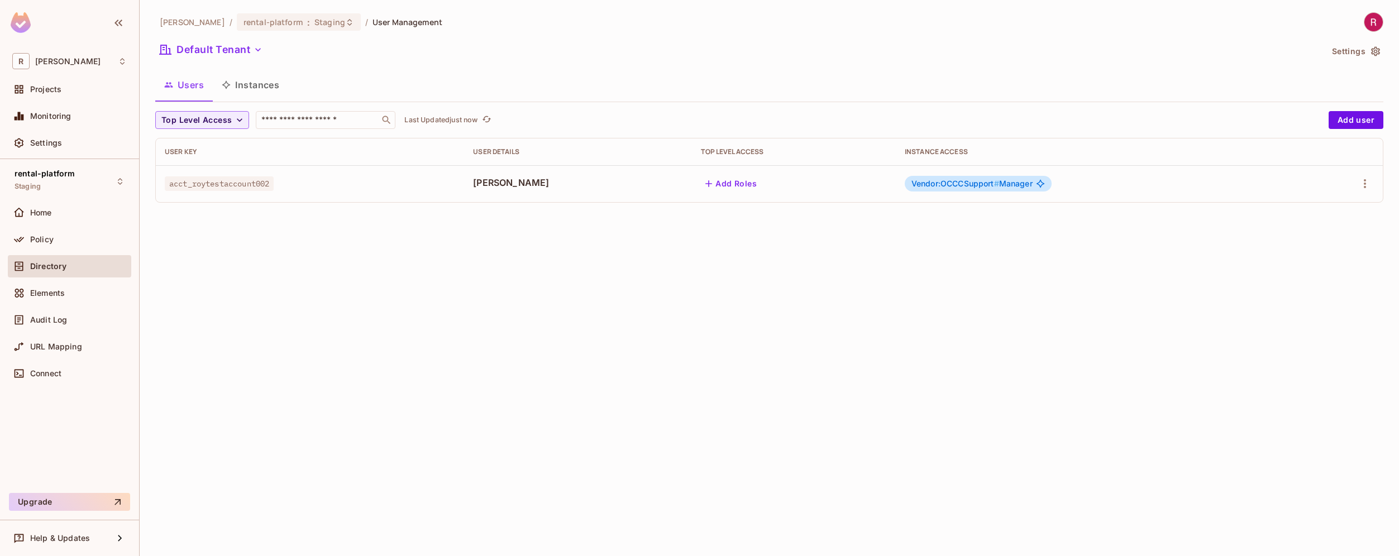
click at [200, 185] on span "acct_roytestaccount002" at bounding box center [219, 183] width 109 height 15
click at [1372, 180] on button "button" at bounding box center [1365, 184] width 18 height 18
click at [1328, 208] on li "Edit" at bounding box center [1316, 209] width 99 height 25
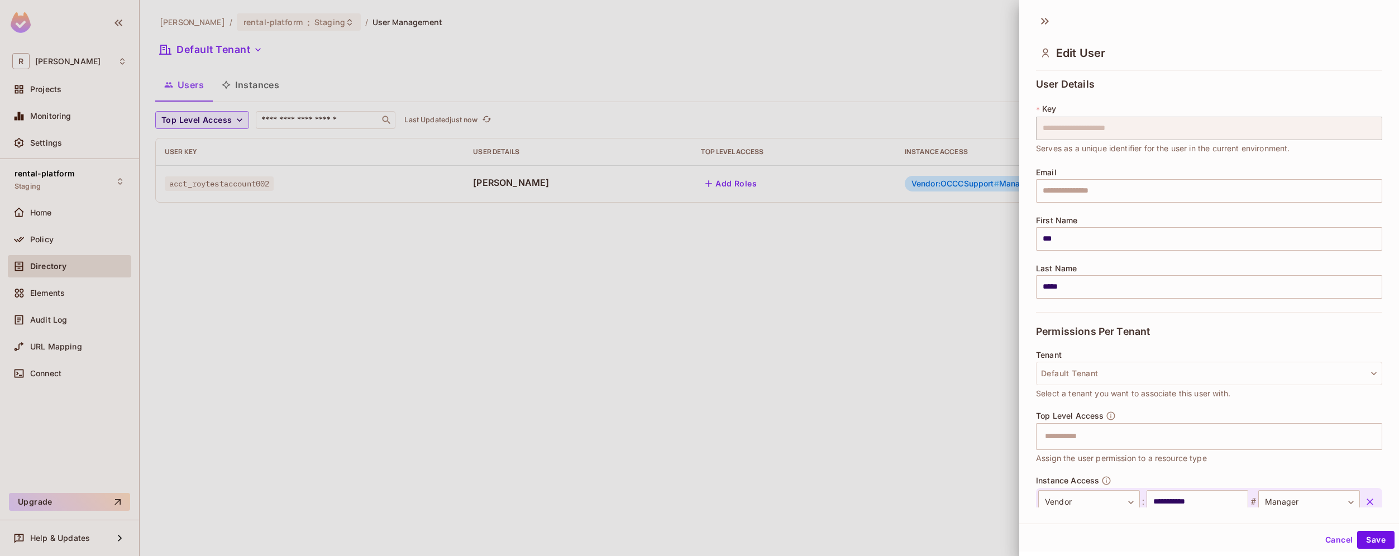
click at [883, 370] on div at bounding box center [699, 278] width 1399 height 556
